Goal: Task Accomplishment & Management: Manage account settings

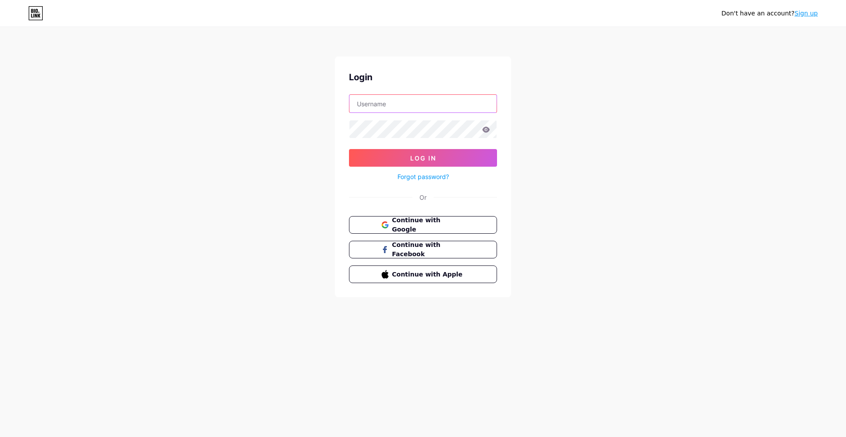
click at [420, 111] on input "text" at bounding box center [423, 104] width 147 height 18
click at [431, 111] on input "text" at bounding box center [423, 104] width 147 height 18
click at [432, 110] on input "text" at bounding box center [423, 104] width 147 height 18
click at [413, 97] on input "text" at bounding box center [423, 104] width 147 height 18
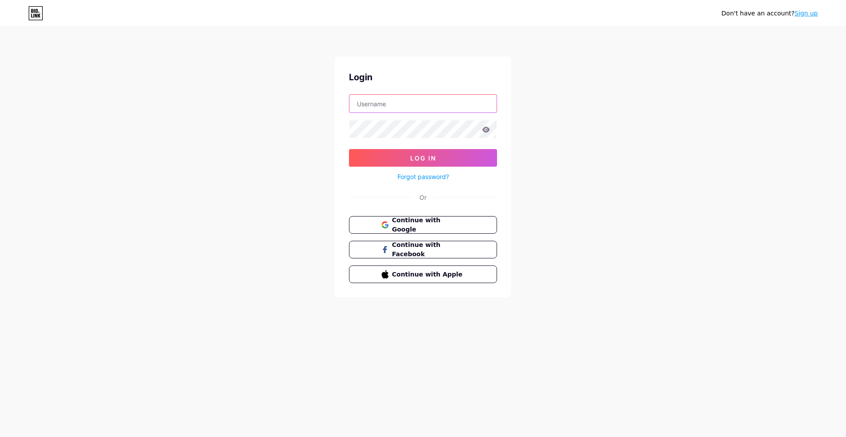
click at [410, 104] on input "text" at bounding box center [423, 104] width 147 height 18
drag, startPoint x: 468, startPoint y: 93, endPoint x: 467, endPoint y: 99, distance: 5.4
click at [467, 94] on div "Login Log In Forgot password? Or Continue with Google Continue with Facebook Co…" at bounding box center [423, 176] width 176 height 241
click at [467, 103] on input "text" at bounding box center [423, 104] width 147 height 18
drag, startPoint x: 459, startPoint y: 105, endPoint x: 451, endPoint y: 115, distance: 12.9
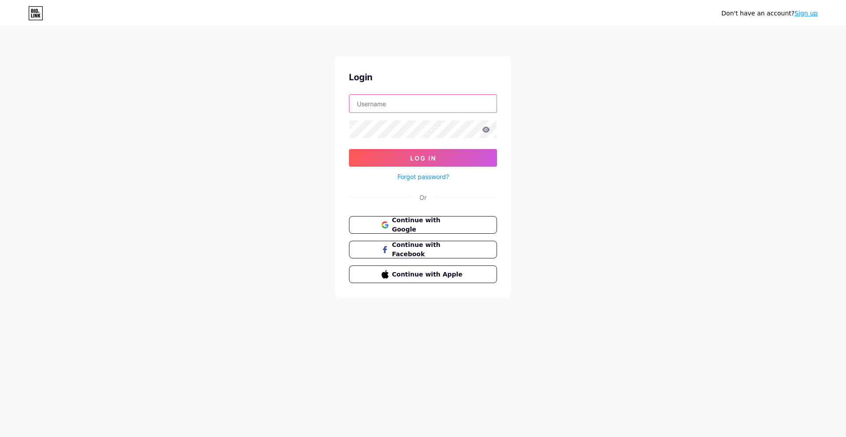
click at [458, 106] on input "text" at bounding box center [423, 104] width 147 height 18
click at [442, 100] on input "text" at bounding box center [423, 104] width 147 height 18
type input "[EMAIL_ADDRESS][DOMAIN_NAME]"
click at [349, 149] on button "Log In" at bounding box center [423, 158] width 148 height 18
